Goal: Register for event/course

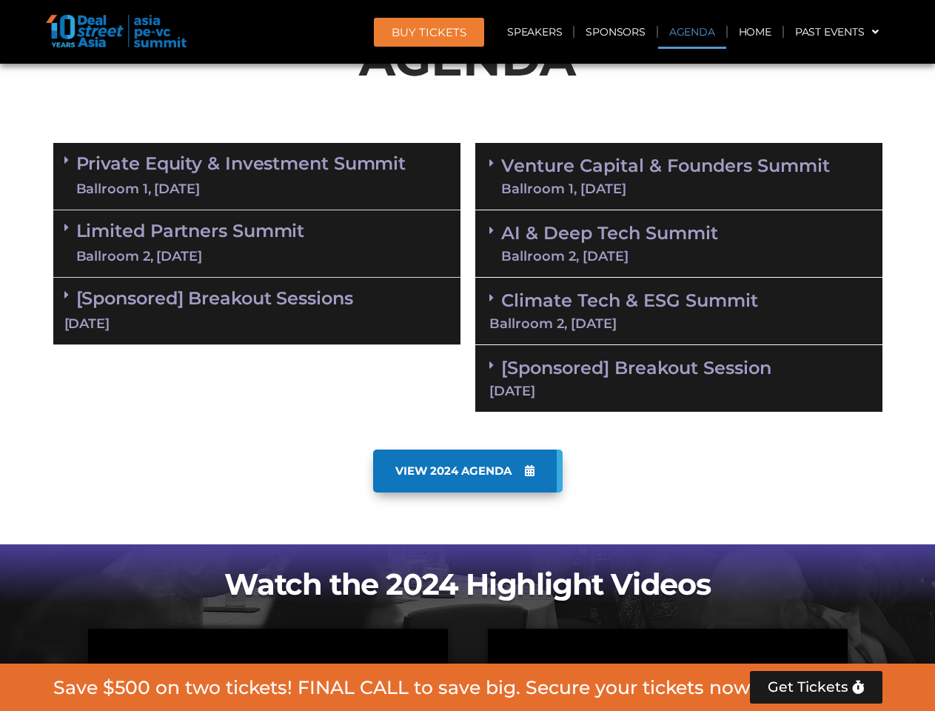
scroll to position [838, 0]
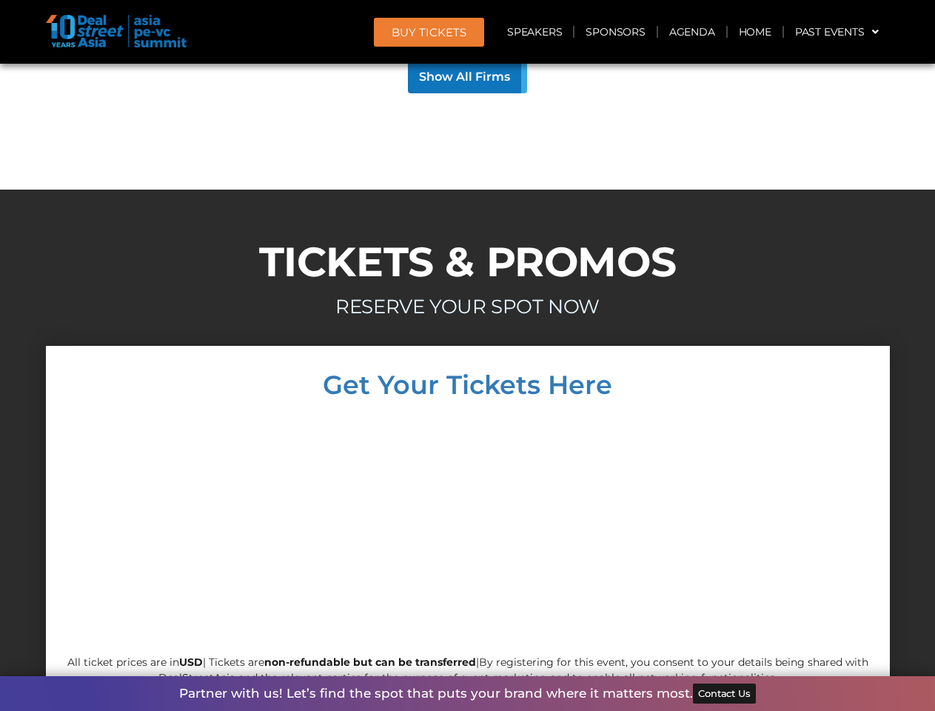
scroll to position [14200, 0]
